Goal: Browse casually

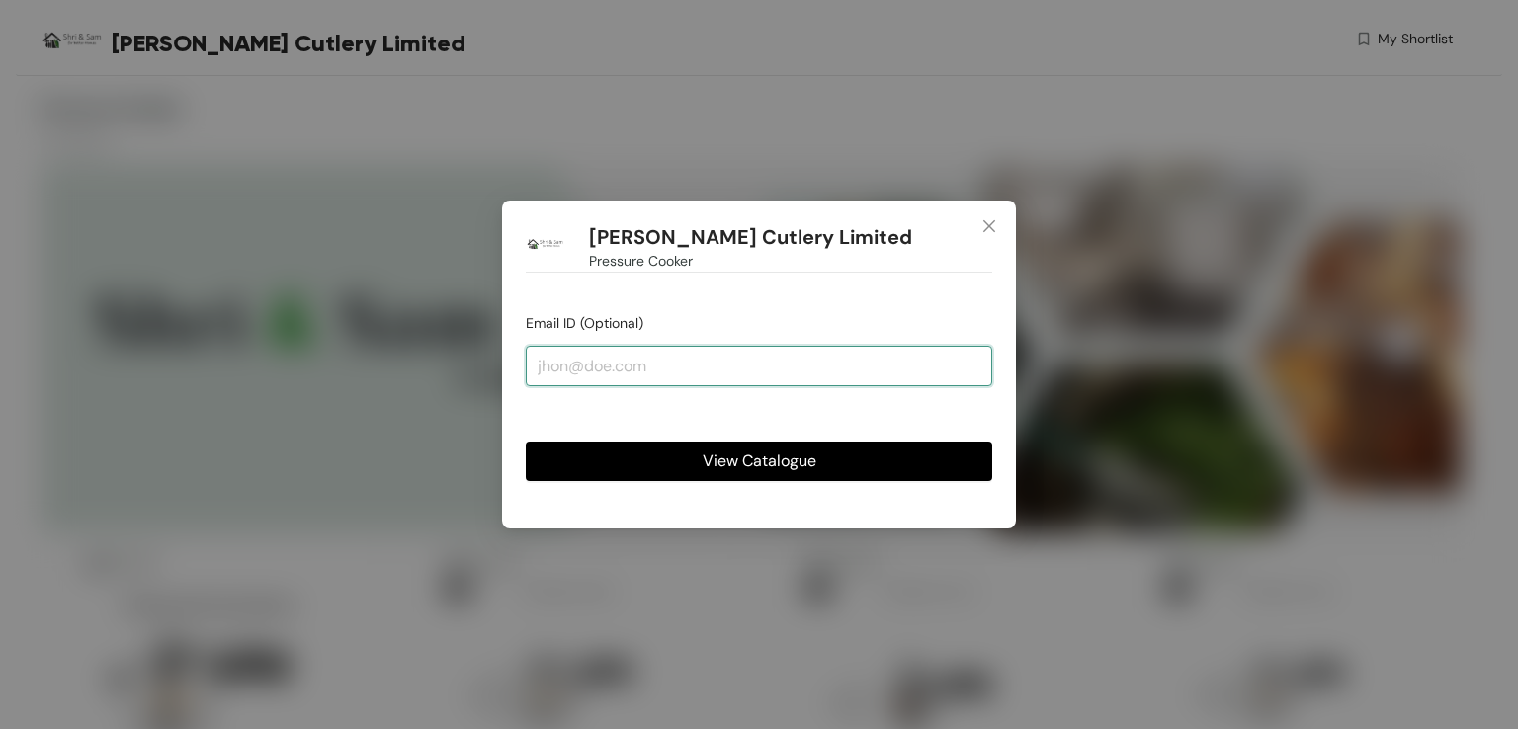
click at [857, 366] on input "email" at bounding box center [759, 366] width 466 height 40
click at [981, 226] on icon "close" at bounding box center [989, 226] width 16 height 16
click at [985, 222] on icon "close" at bounding box center [989, 226] width 12 height 12
